Goal: Information Seeking & Learning: Learn about a topic

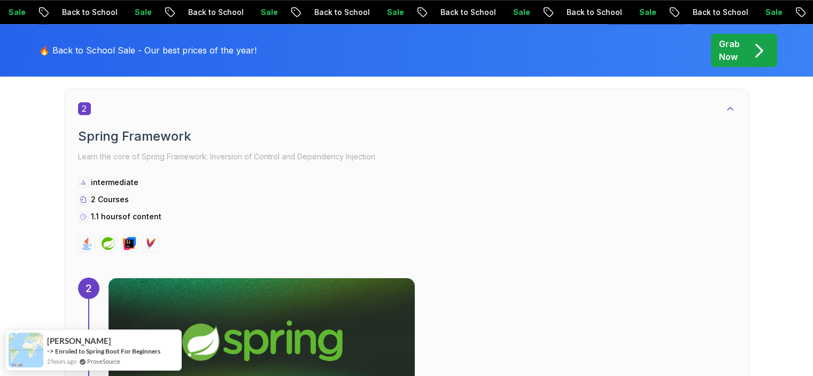
scroll to position [967, 0]
drag, startPoint x: 0, startPoint y: 0, endPoint x: 429, endPoint y: 118, distance: 445.4
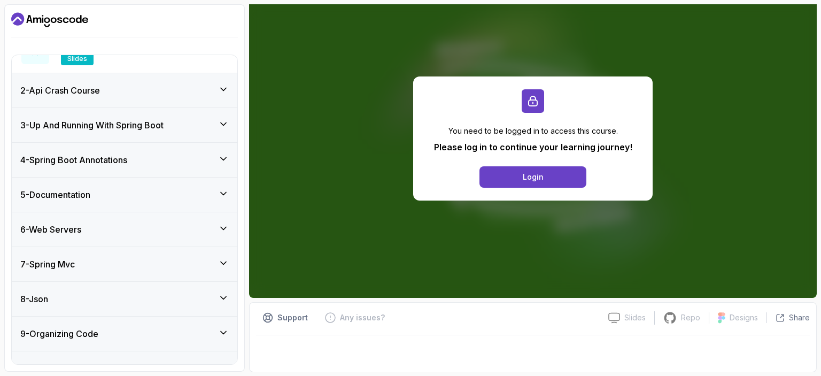
scroll to position [171, 0]
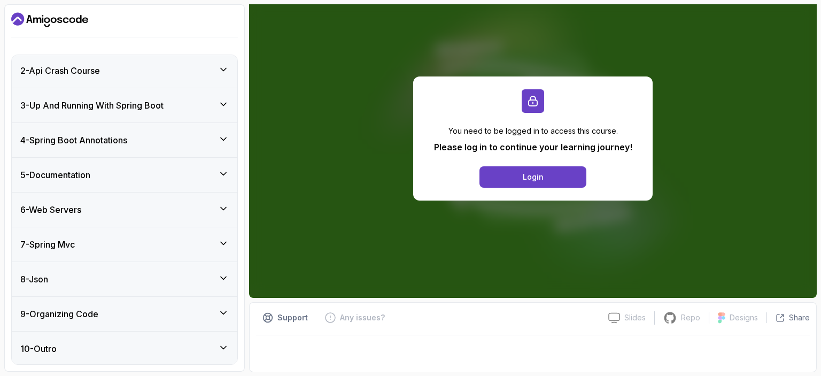
click at [113, 242] on div "7 - Spring Mvc" at bounding box center [124, 244] width 209 height 13
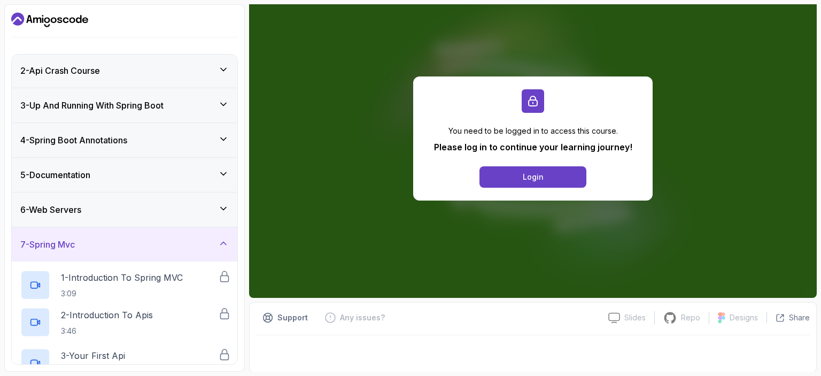
scroll to position [36, 0]
click at [113, 242] on div "7 - Spring Mvc" at bounding box center [124, 243] width 209 height 13
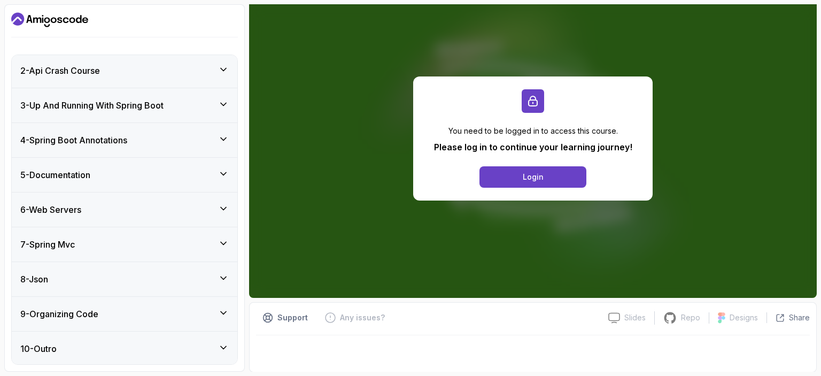
click at [148, 206] on div "6 - Web Servers" at bounding box center [124, 209] width 209 height 13
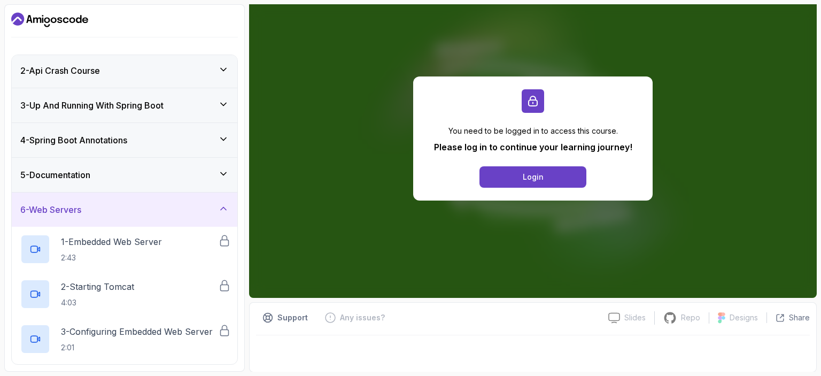
click at [148, 206] on div "6 - Web Servers" at bounding box center [124, 209] width 209 height 13
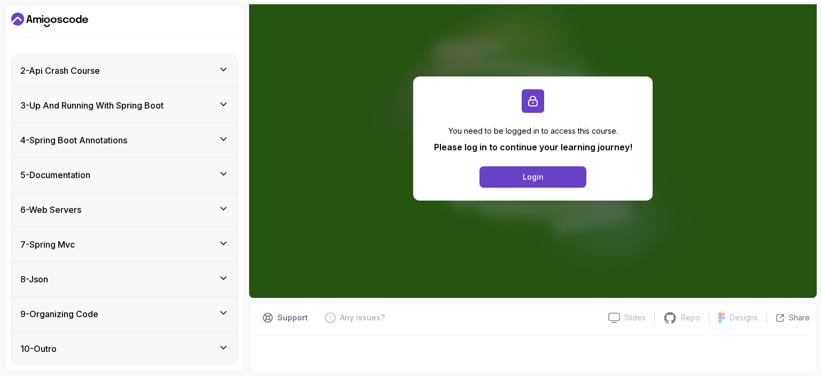
scroll to position [0, 0]
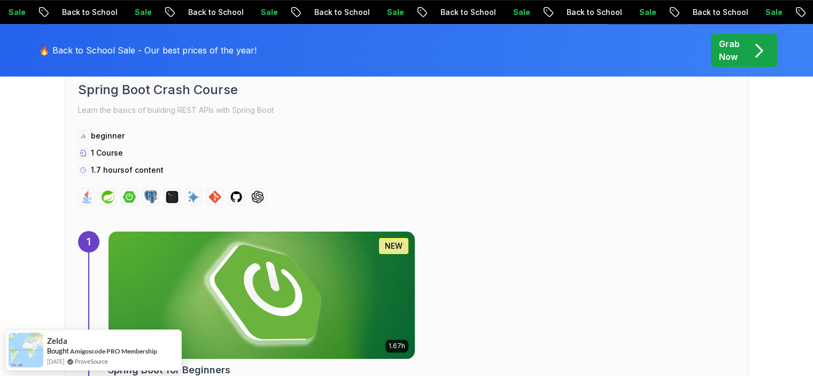
scroll to position [630, 0]
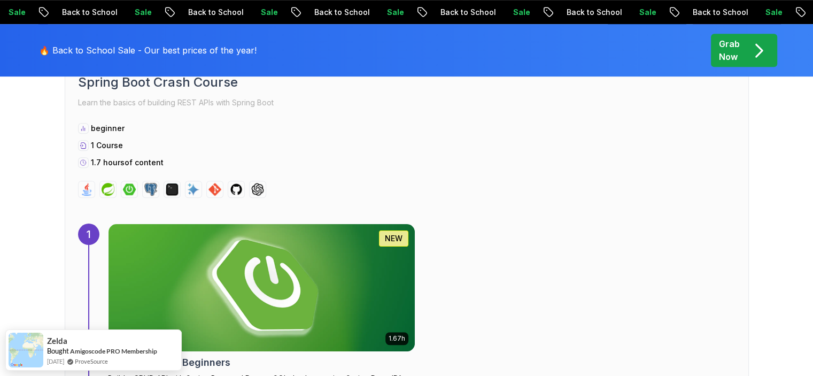
click at [361, 224] on div "1.67h NEW Spring Boot for Beginners Build a CRUD API with Spring Boot and Postg…" at bounding box center [261, 309] width 307 height 171
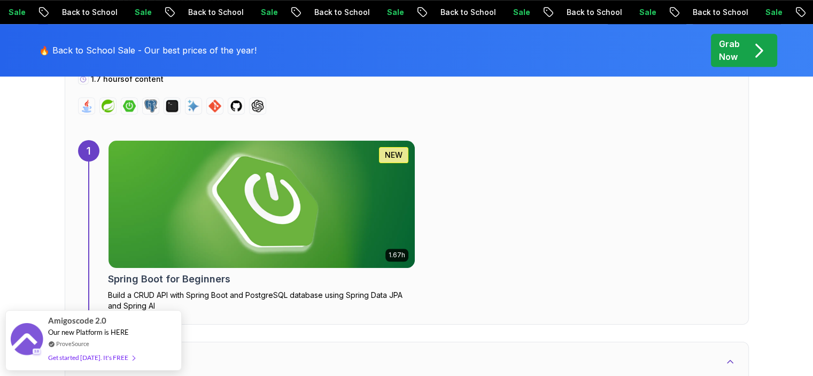
scroll to position [711, 0]
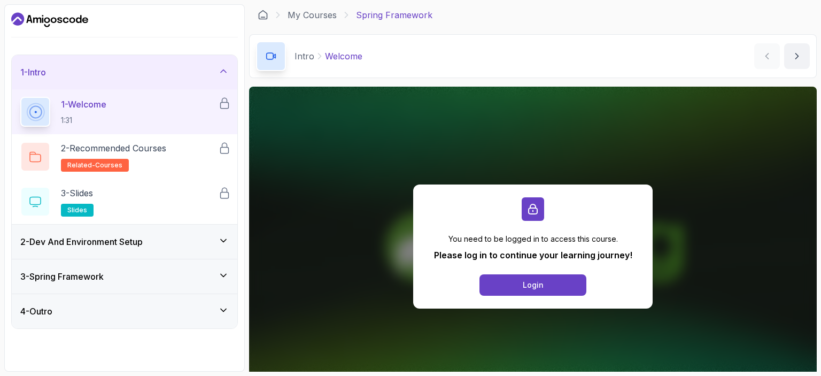
click at [173, 240] on div "2 - Dev And Environment Setup" at bounding box center [124, 241] width 209 height 13
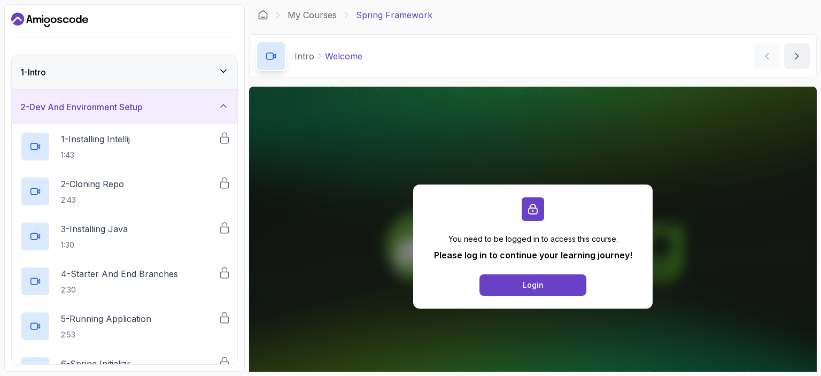
click at [143, 114] on div "2 - Dev And Environment Setup" at bounding box center [125, 107] width 226 height 34
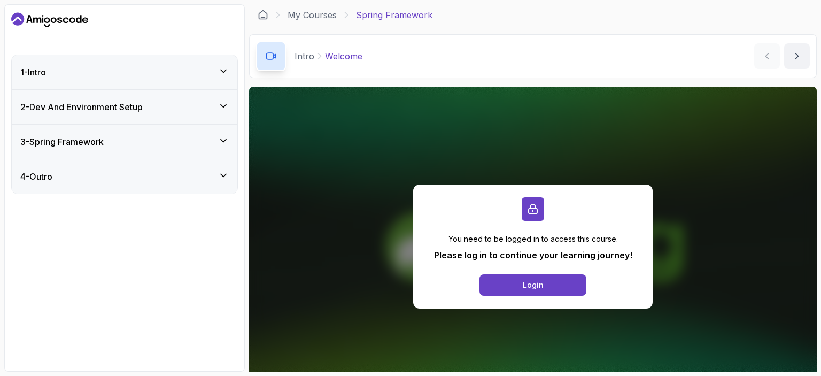
click at [153, 141] on div "3 - Spring Framework" at bounding box center [124, 141] width 209 height 13
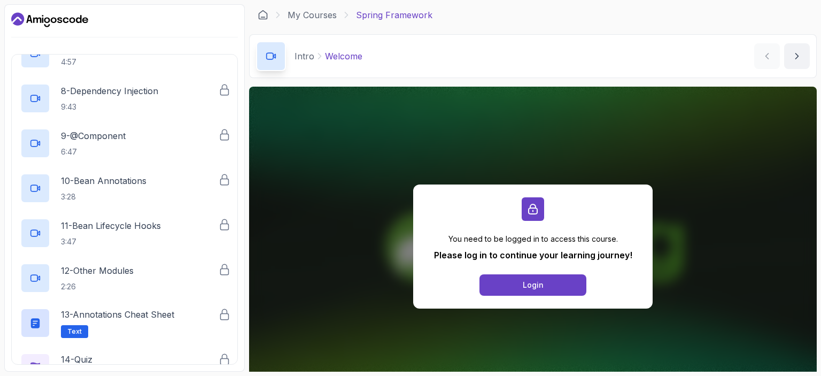
scroll to position [457, 0]
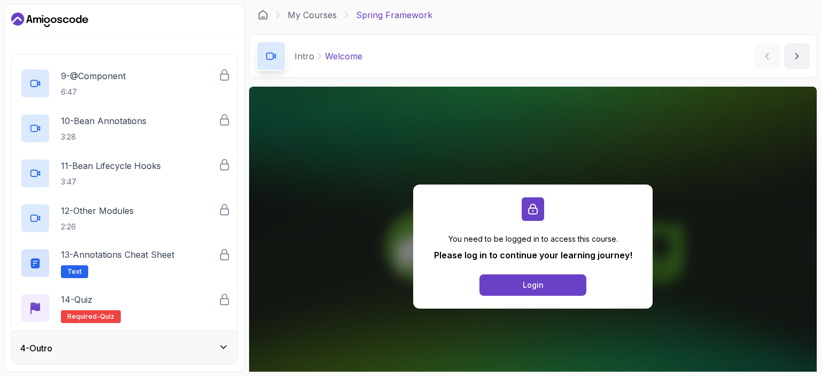
click at [106, 339] on div "4 - Outro" at bounding box center [125, 348] width 226 height 34
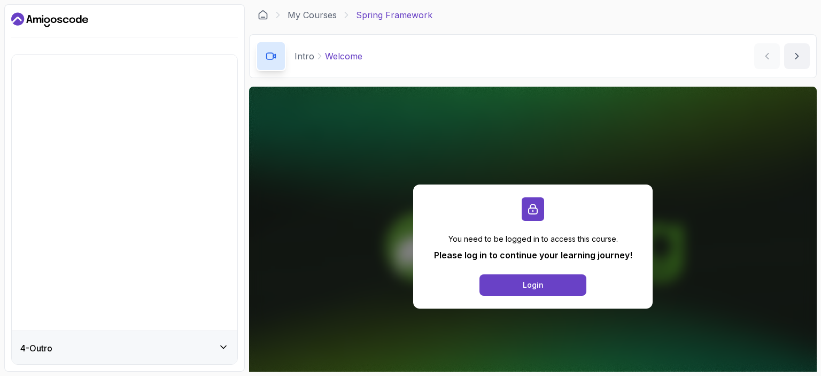
scroll to position [0, 0]
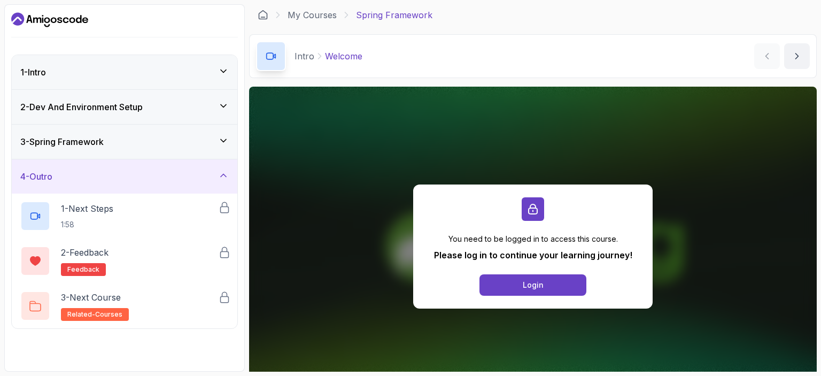
click at [180, 153] on div "3 - Spring Framework" at bounding box center [125, 142] width 226 height 34
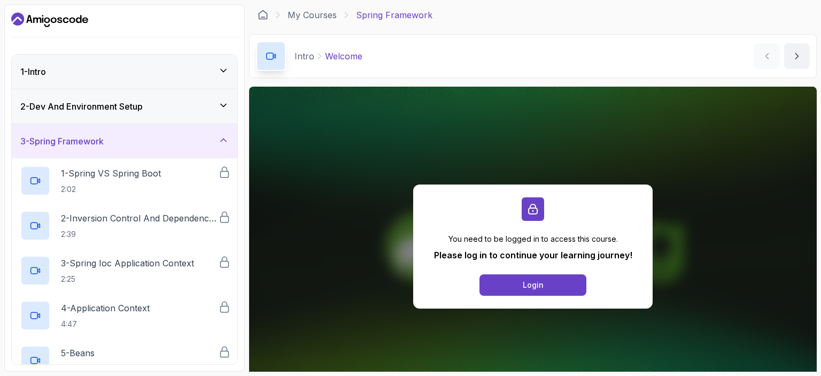
drag, startPoint x: 63, startPoint y: 172, endPoint x: 210, endPoint y: -41, distance: 259.1
click at [210, 0] on html "1 - Intro 2 - Dev And Environment Setup 3 - Spring Framework 1 - Spring VS Spri…" at bounding box center [410, 188] width 821 height 376
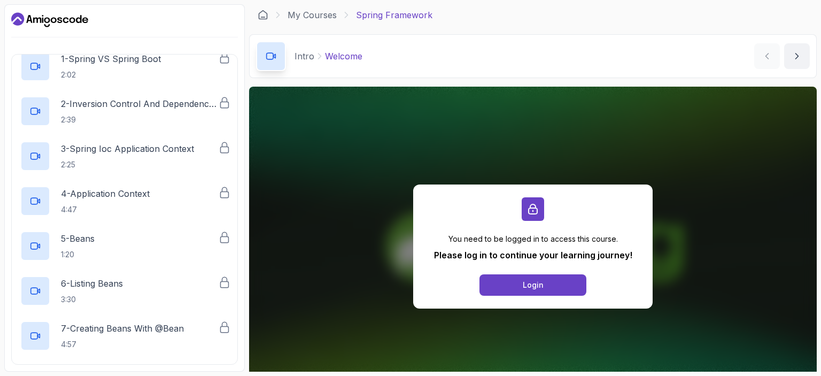
scroll to position [116, 0]
drag, startPoint x: 73, startPoint y: 102, endPoint x: 152, endPoint y: 187, distance: 115.8
click at [152, 187] on div "1 - Spring VS Spring Boot 2:02 2 - Inversion Control And Dependency Injection 2…" at bounding box center [125, 357] width 226 height 629
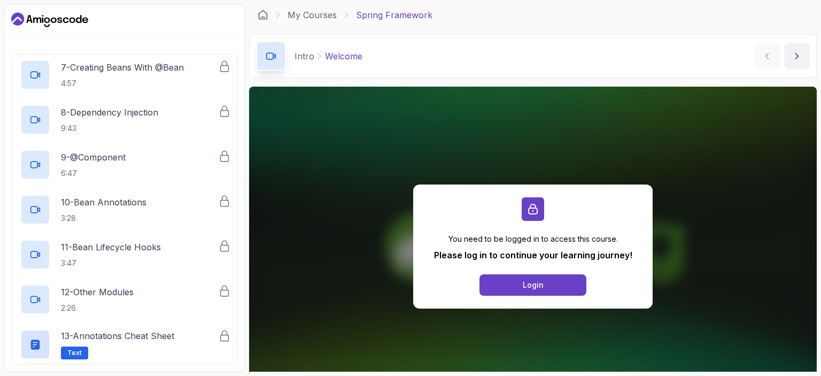
scroll to position [384, 0]
